Goal: Check status: Check status

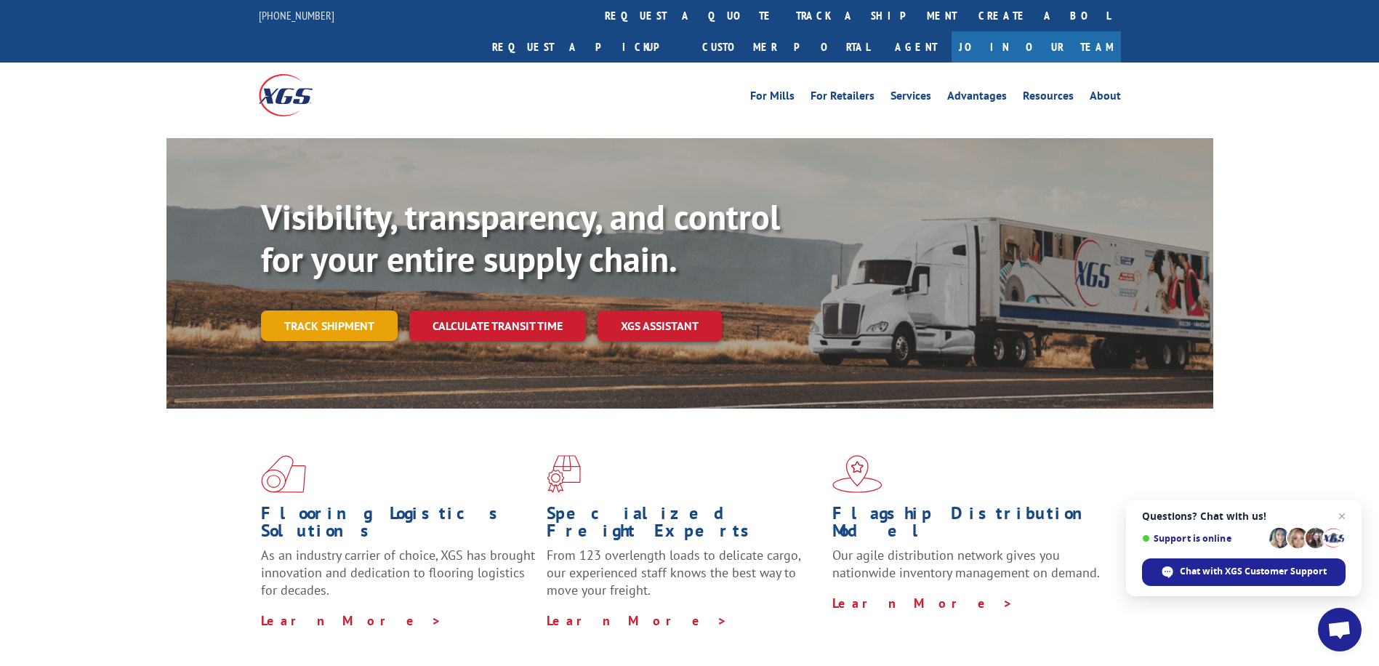
click at [312, 310] on link "Track shipment" at bounding box center [329, 325] width 137 height 31
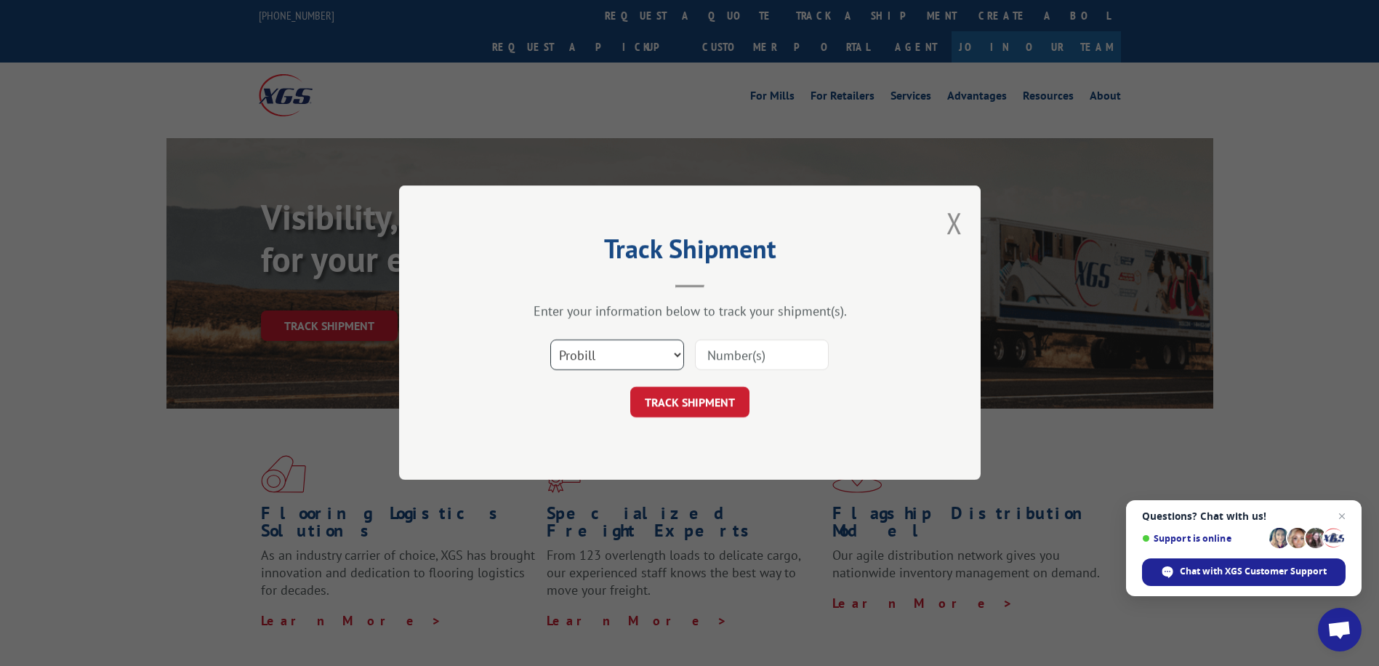
click at [676, 357] on select "Select category... Probill BOL PO" at bounding box center [617, 355] width 134 height 31
select select "bol"
click at [550, 340] on select "Select category... Probill BOL PO" at bounding box center [617, 355] width 134 height 31
click at [773, 355] on input at bounding box center [762, 355] width 134 height 31
type input "362396"
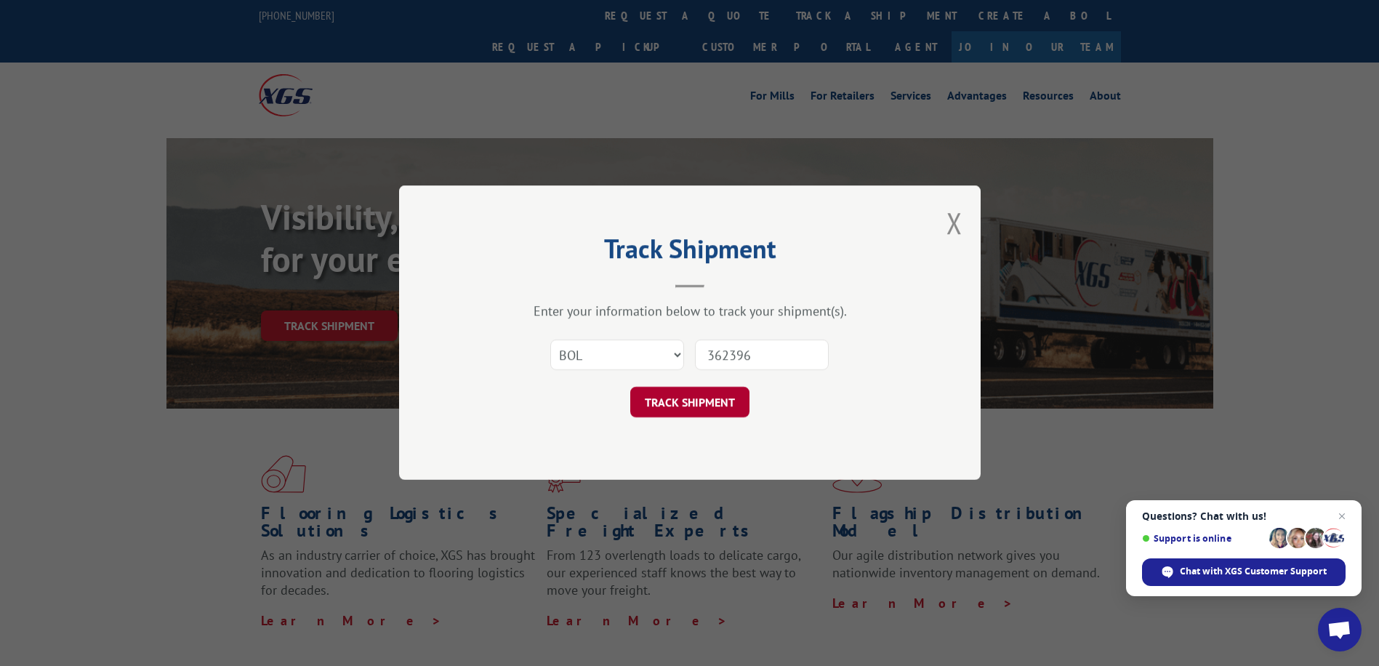
click at [735, 402] on button "TRACK SHIPMENT" at bounding box center [689, 402] width 119 height 31
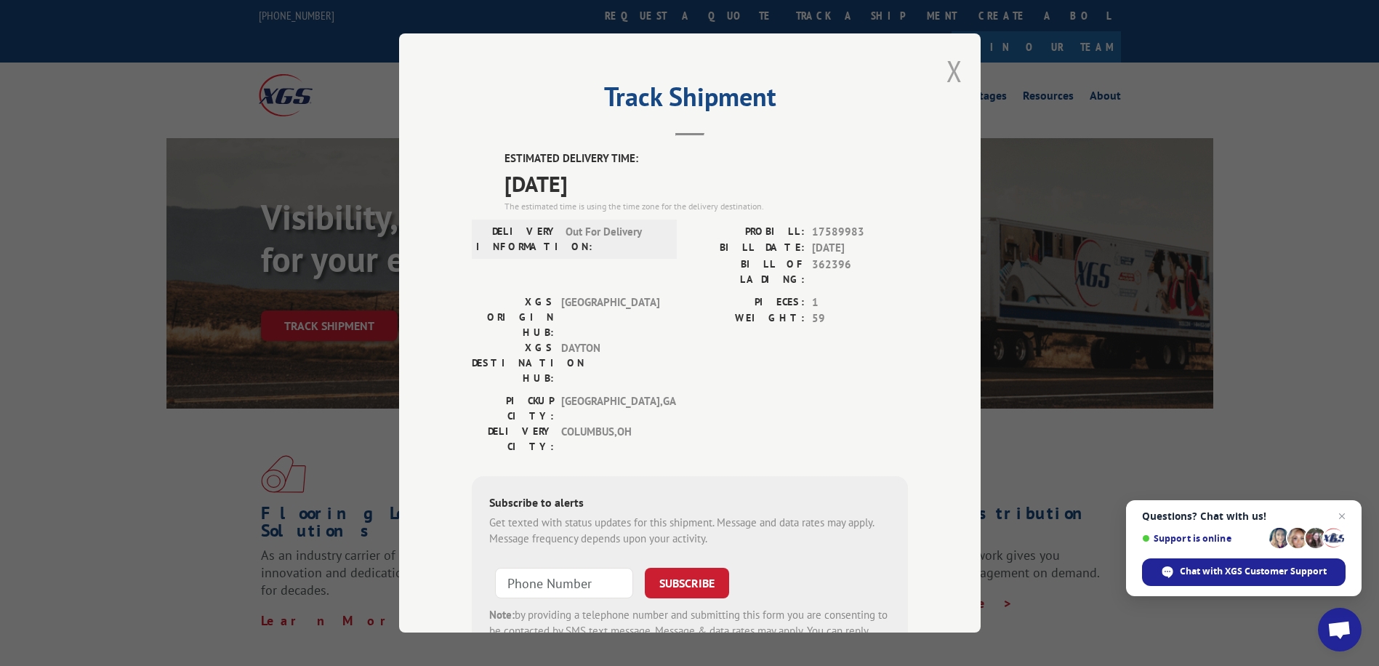
click at [948, 70] on button "Close modal" at bounding box center [954, 71] width 16 height 39
